Goal: Task Accomplishment & Management: Use online tool/utility

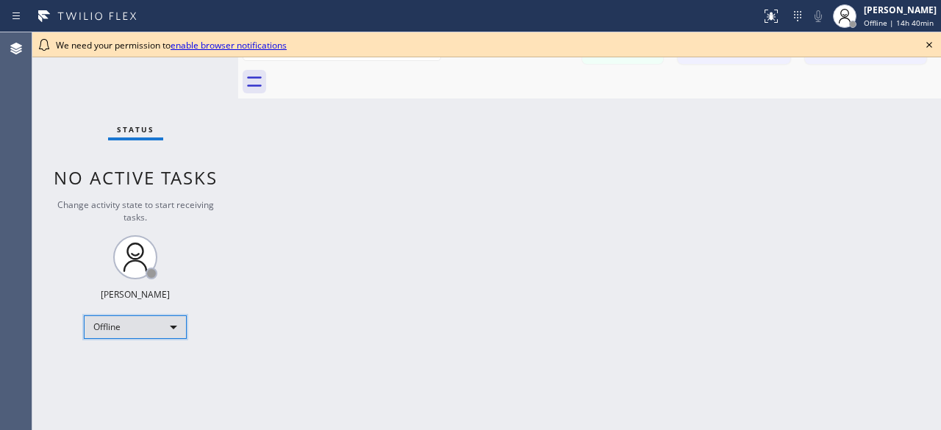
click at [175, 327] on div "Offline" at bounding box center [135, 327] width 103 height 24
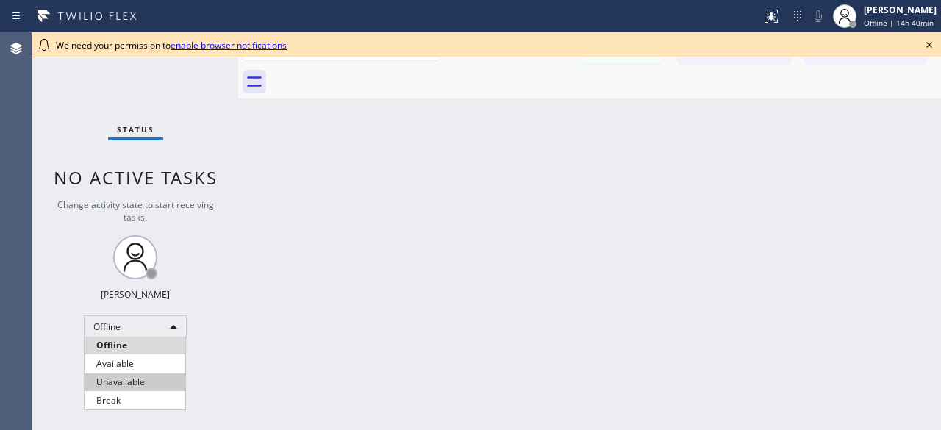
click at [140, 380] on li "Unavailable" at bounding box center [135, 383] width 101 height 18
